Goal: Find specific page/section: Find specific page/section

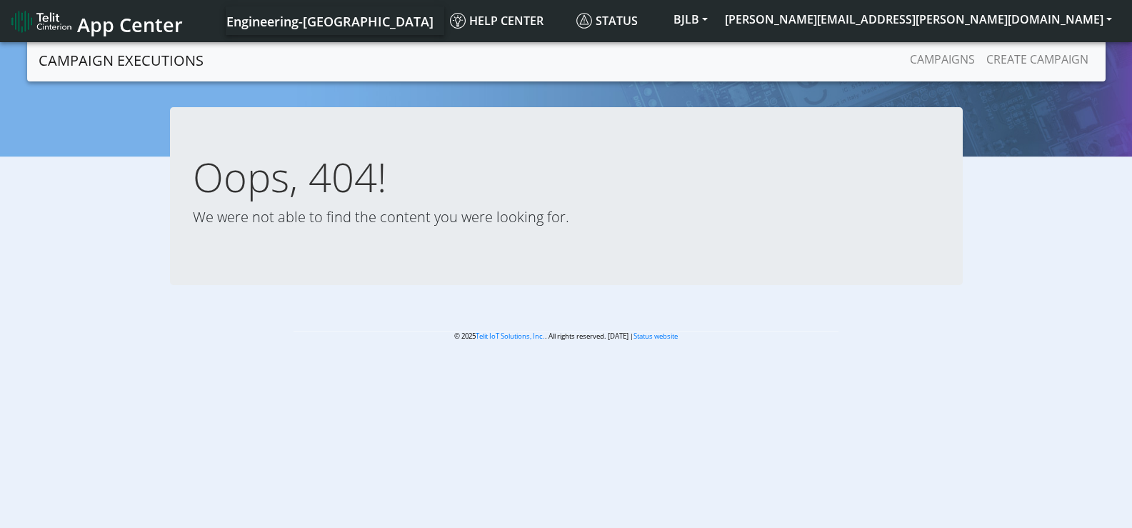
click at [94, 19] on span "App Center" at bounding box center [130, 24] width 106 height 26
